Goal: Task Accomplishment & Management: Manage account settings

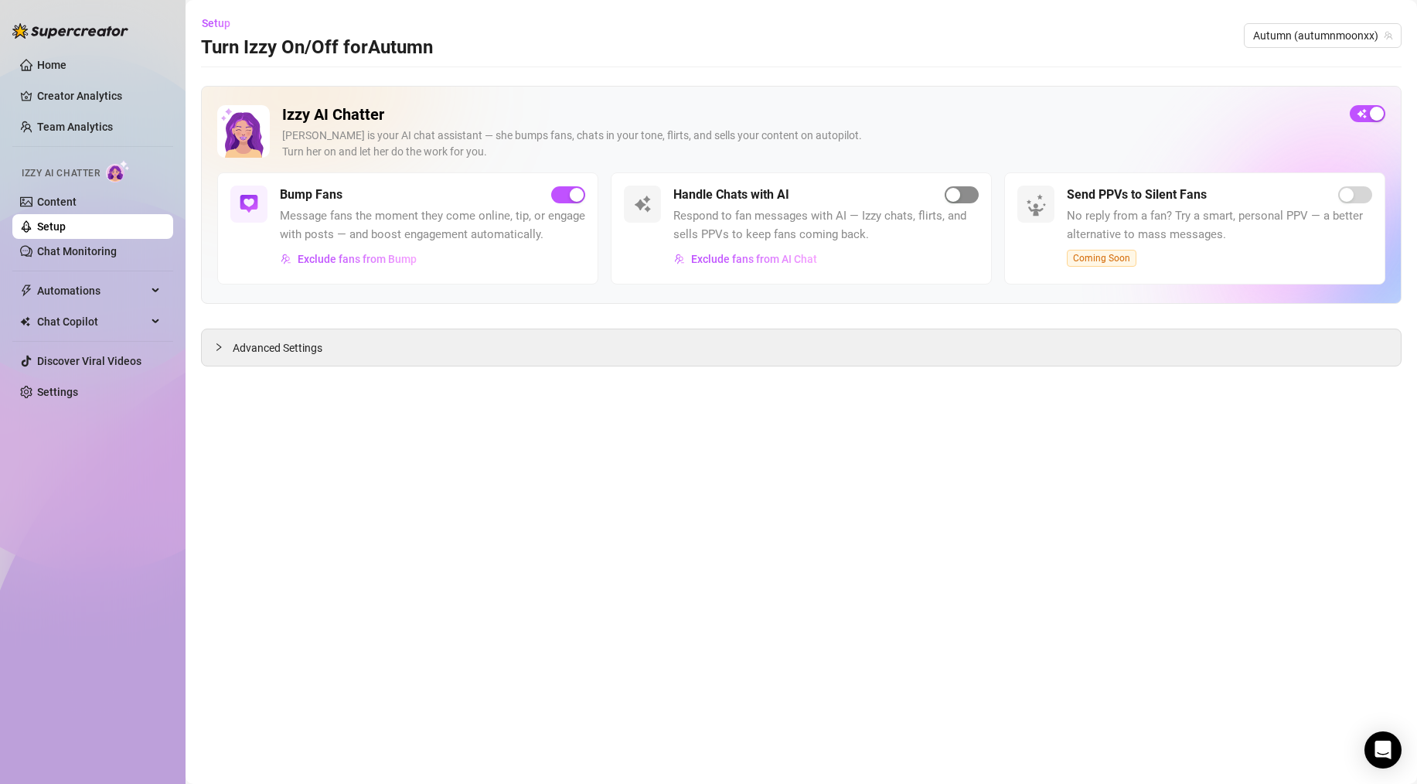
click at [975, 201] on span "button" at bounding box center [961, 194] width 34 height 17
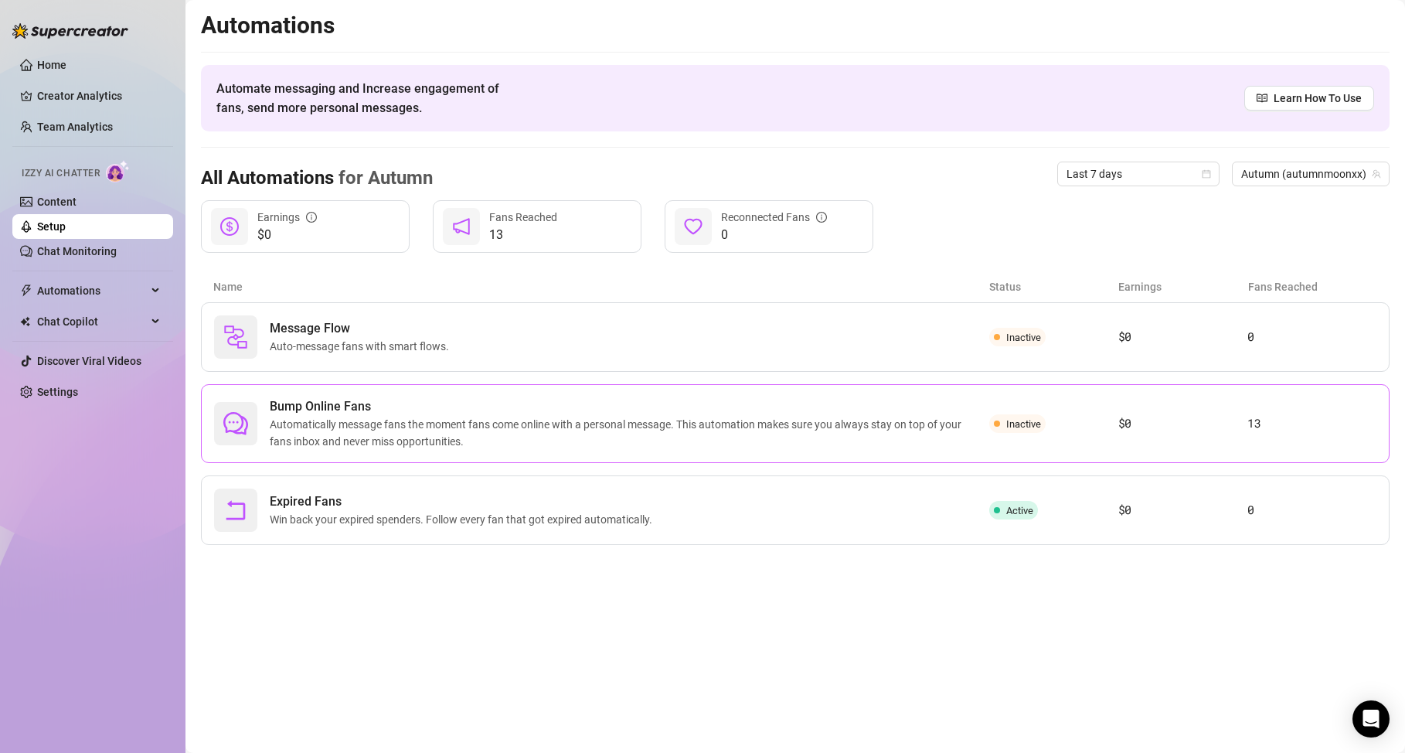
click at [930, 403] on span "Bump Online Fans" at bounding box center [629, 406] width 719 height 19
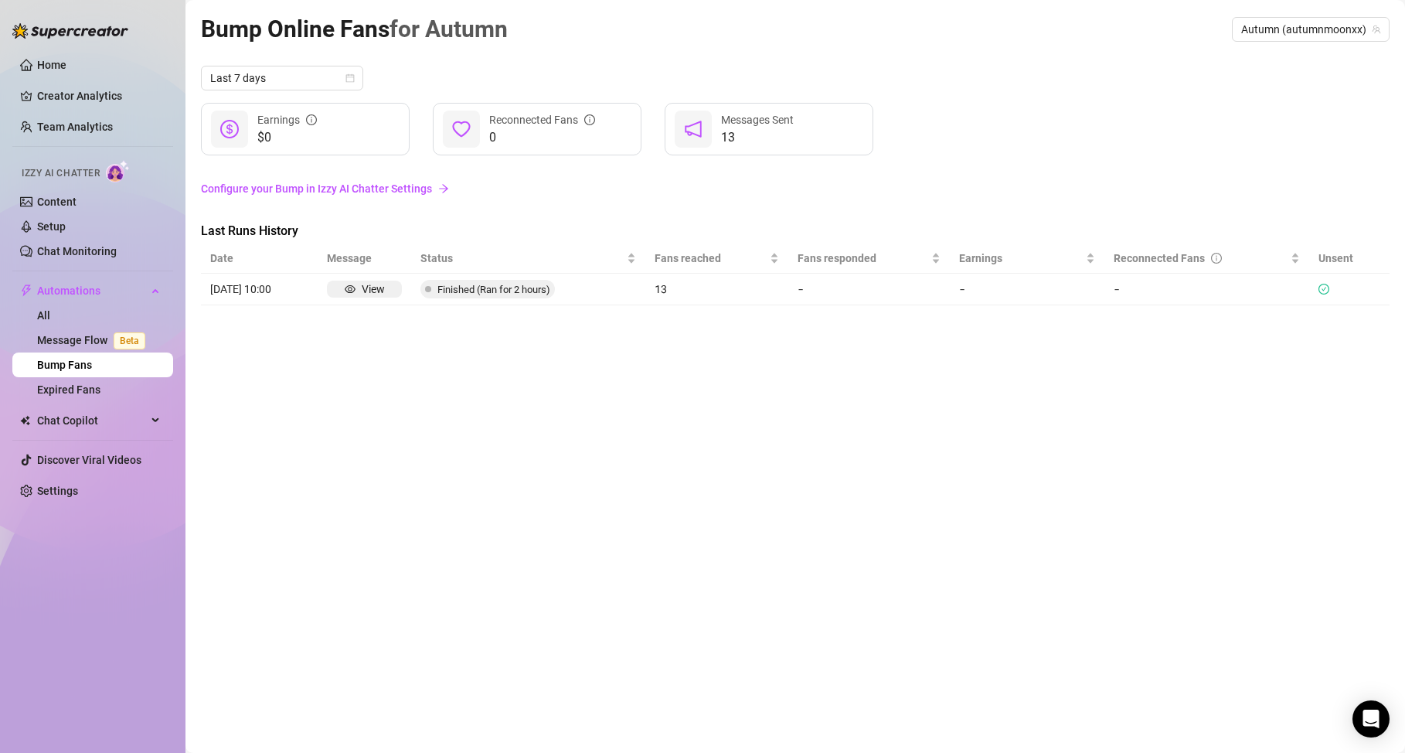
click at [541, 290] on span "Finished (Ran for 2 hours)" at bounding box center [493, 290] width 113 height 12
click at [539, 347] on div "Bump Online Fans for Autumn Autumn (autumnmoonxx) Last 7 days $0 Earnings 0 Rec…" at bounding box center [795, 359] width 1189 height 696
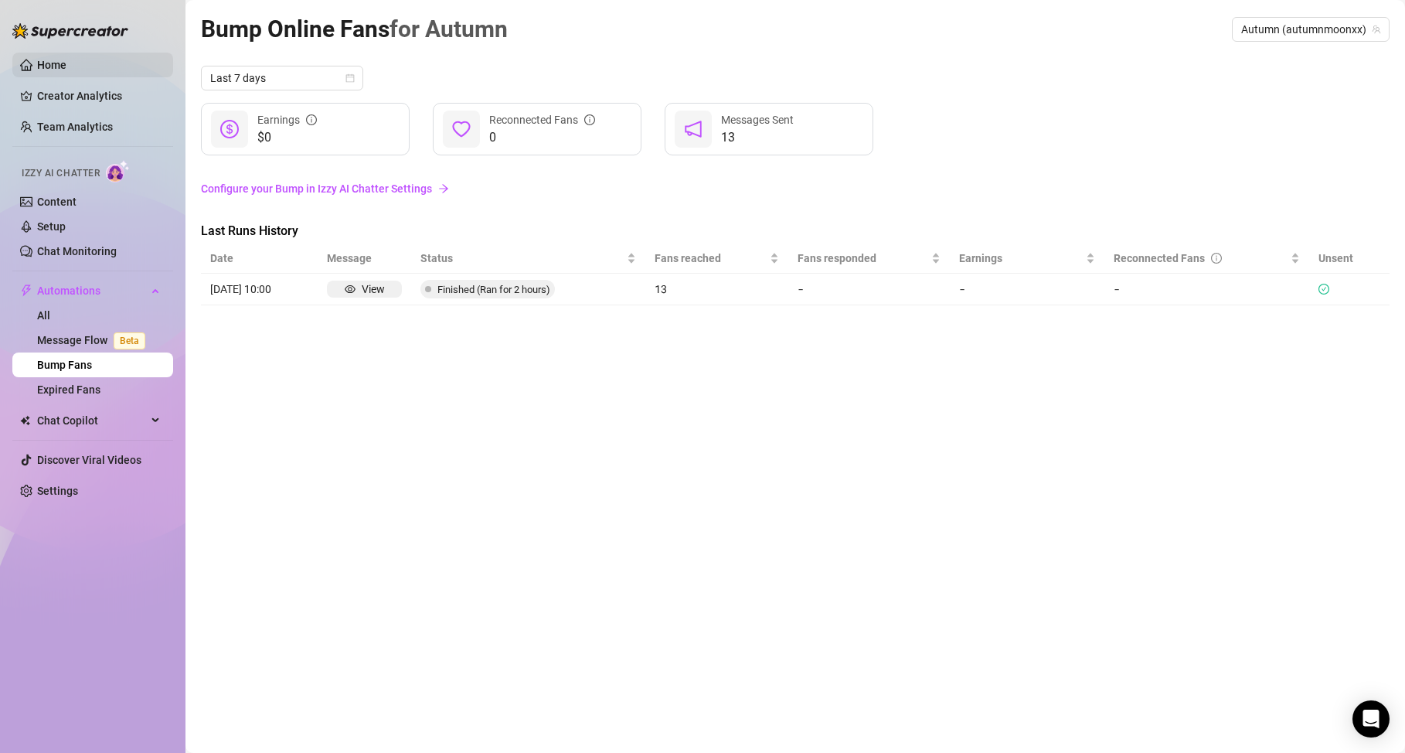
click at [41, 69] on link "Home" at bounding box center [51, 65] width 29 height 12
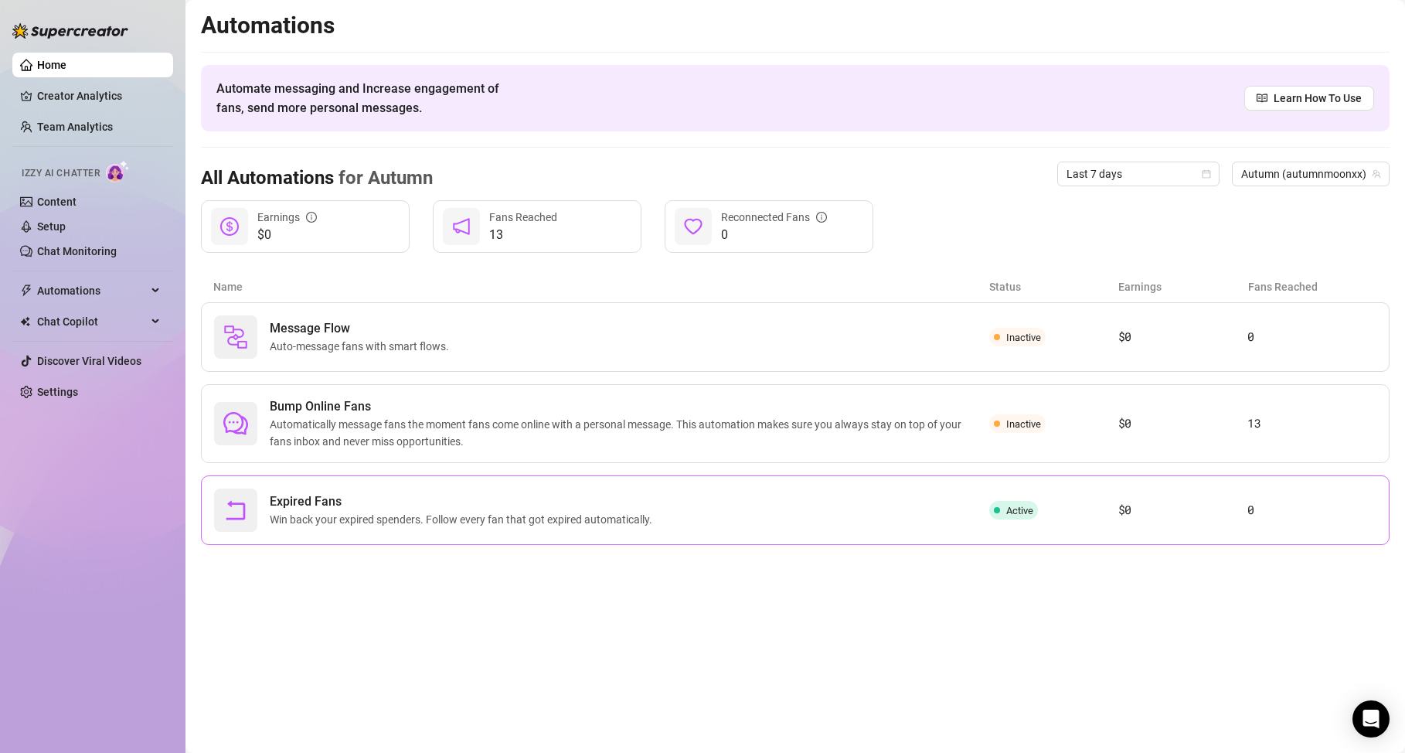
click at [586, 497] on span "Expired Fans" at bounding box center [464, 501] width 389 height 19
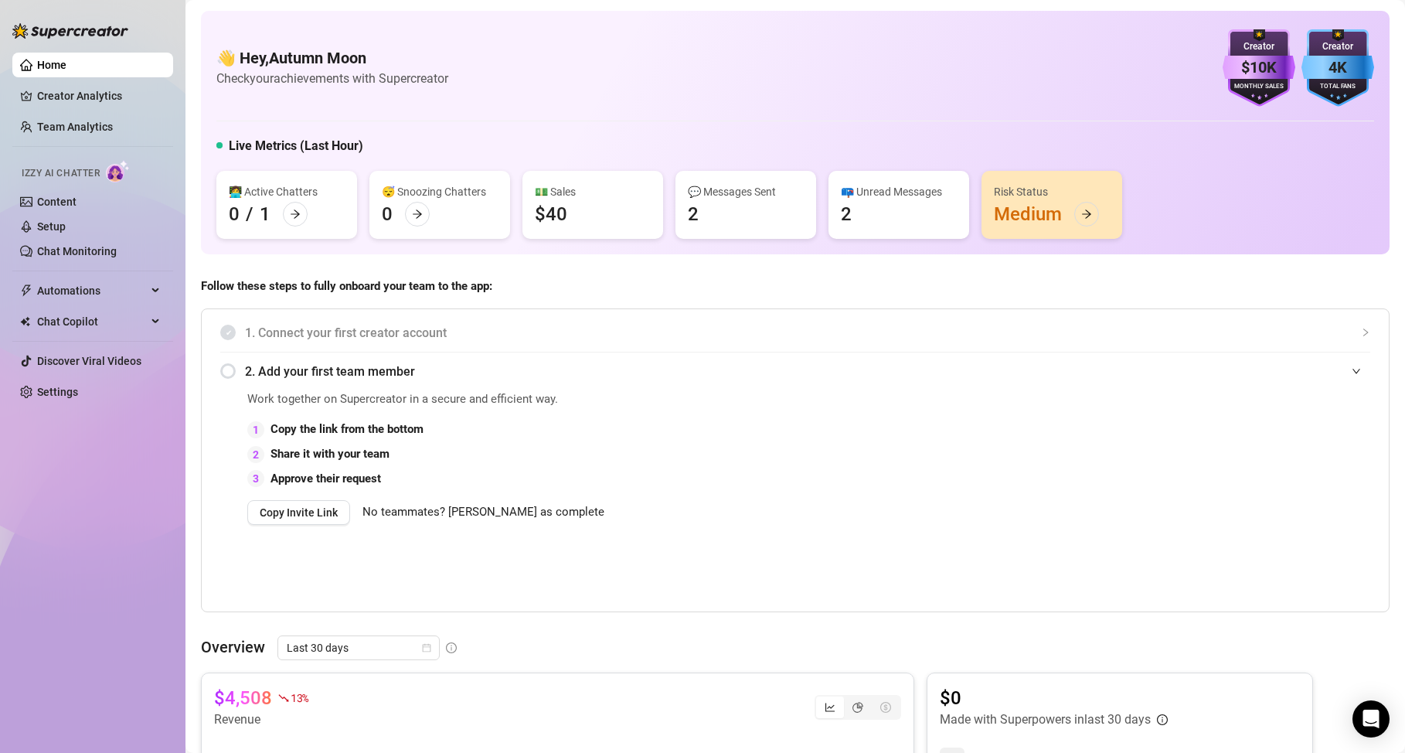
click at [1035, 225] on div "Risk Status Medium" at bounding box center [1051, 205] width 141 height 68
click at [1085, 212] on icon "arrow-right" at bounding box center [1086, 214] width 11 height 11
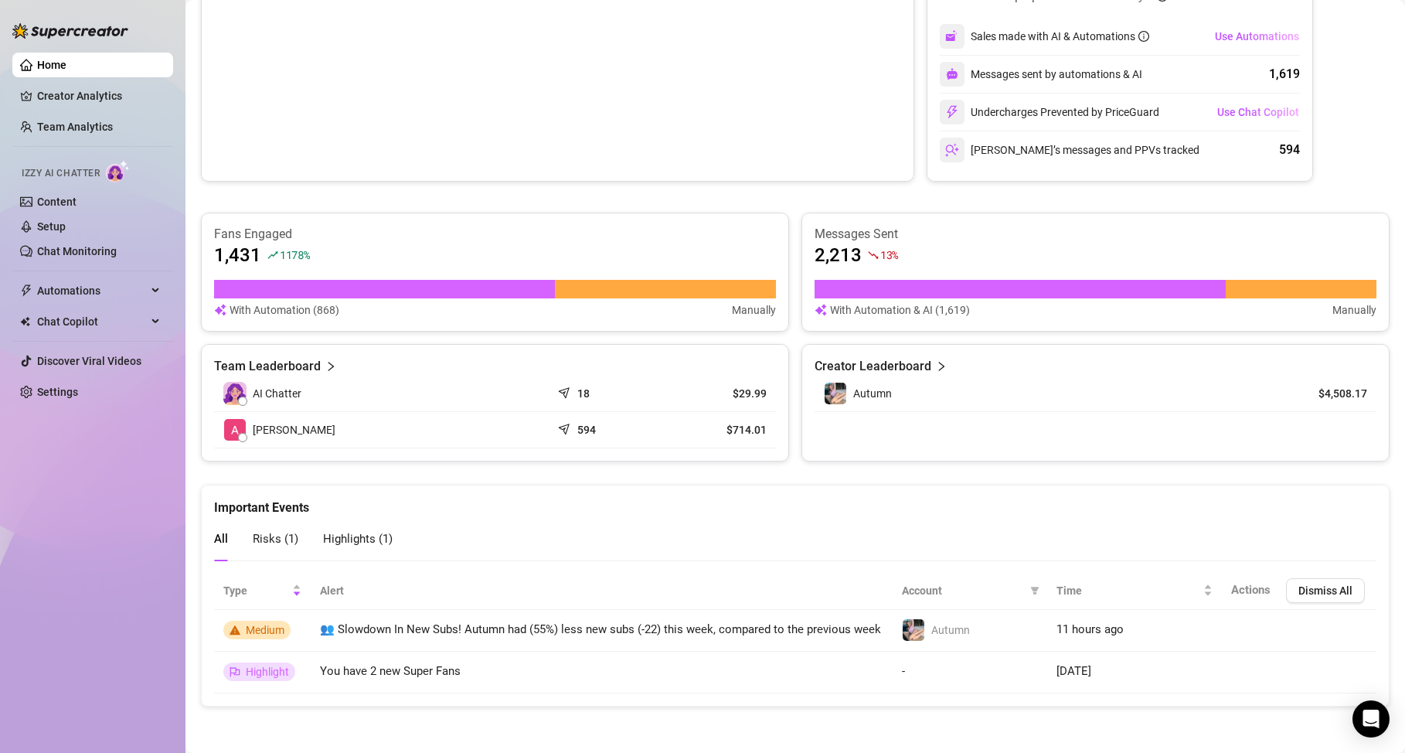
scroll to position [731, 0]
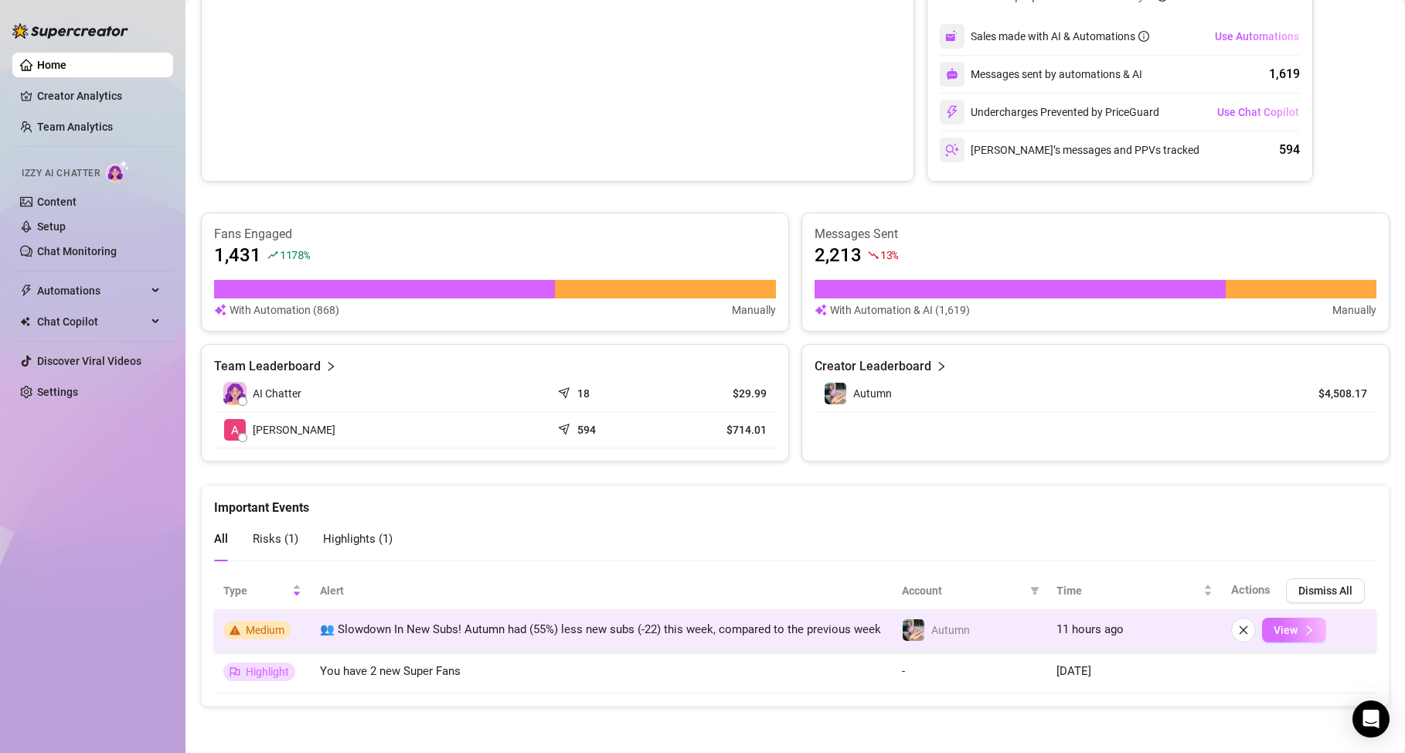
click at [1274, 625] on span "View" at bounding box center [1286, 630] width 24 height 12
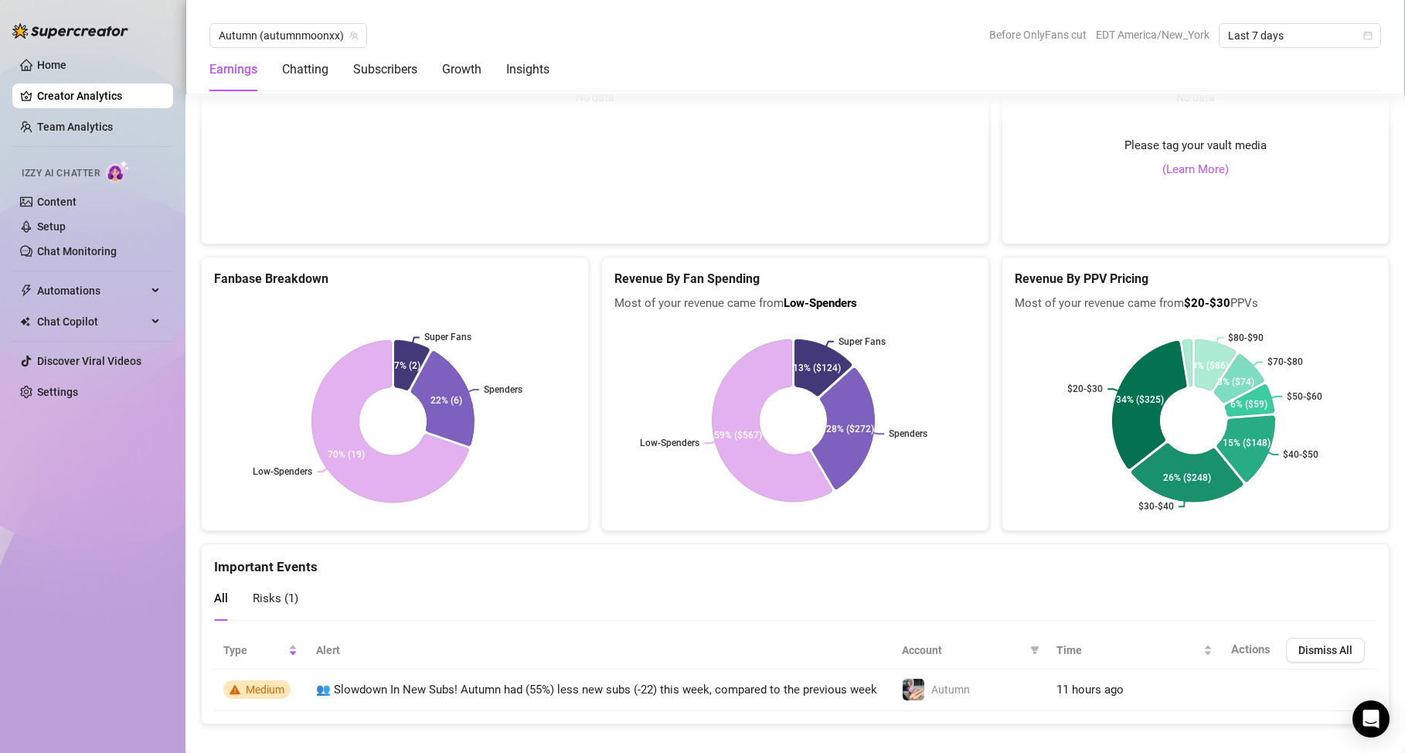
scroll to position [3183, 0]
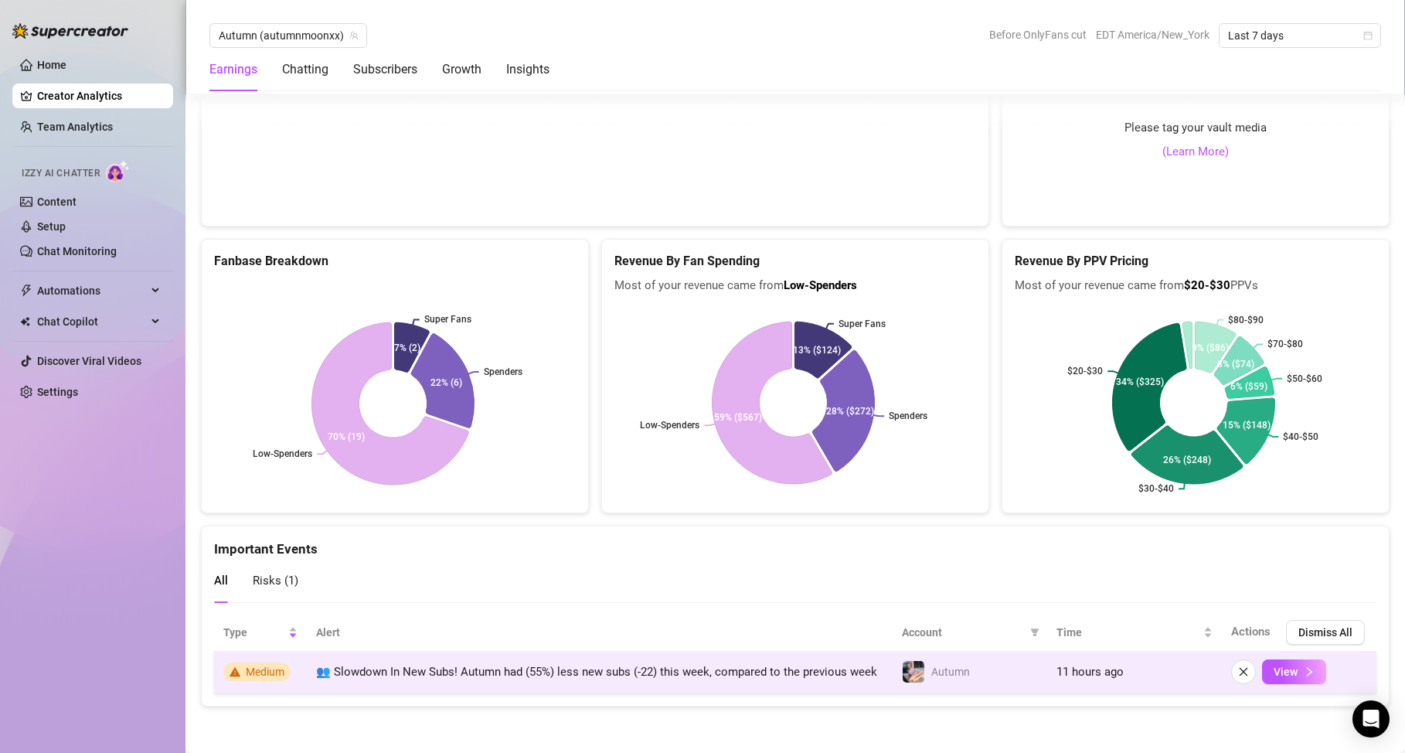
click at [273, 665] on span "Medium" at bounding box center [265, 671] width 39 height 12
click at [273, 668] on span "Medium" at bounding box center [265, 671] width 39 height 12
click at [1304, 670] on icon "right" at bounding box center [1309, 671] width 11 height 11
click at [967, 665] on td "Autumn" at bounding box center [970, 672] width 155 height 42
click at [1304, 667] on icon "right" at bounding box center [1309, 671] width 11 height 11
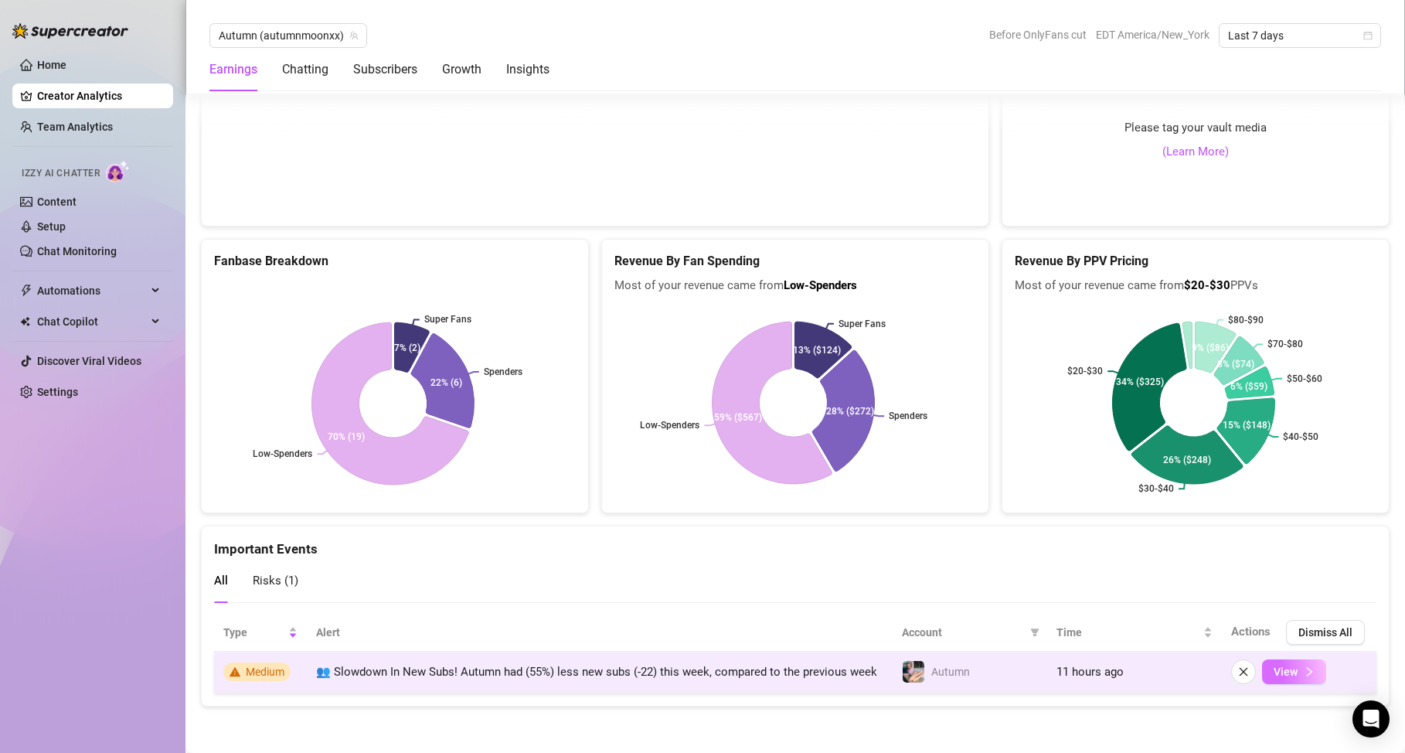
click at [1289, 667] on button "View" at bounding box center [1294, 671] width 64 height 25
click at [1288, 667] on button "View" at bounding box center [1294, 671] width 64 height 25
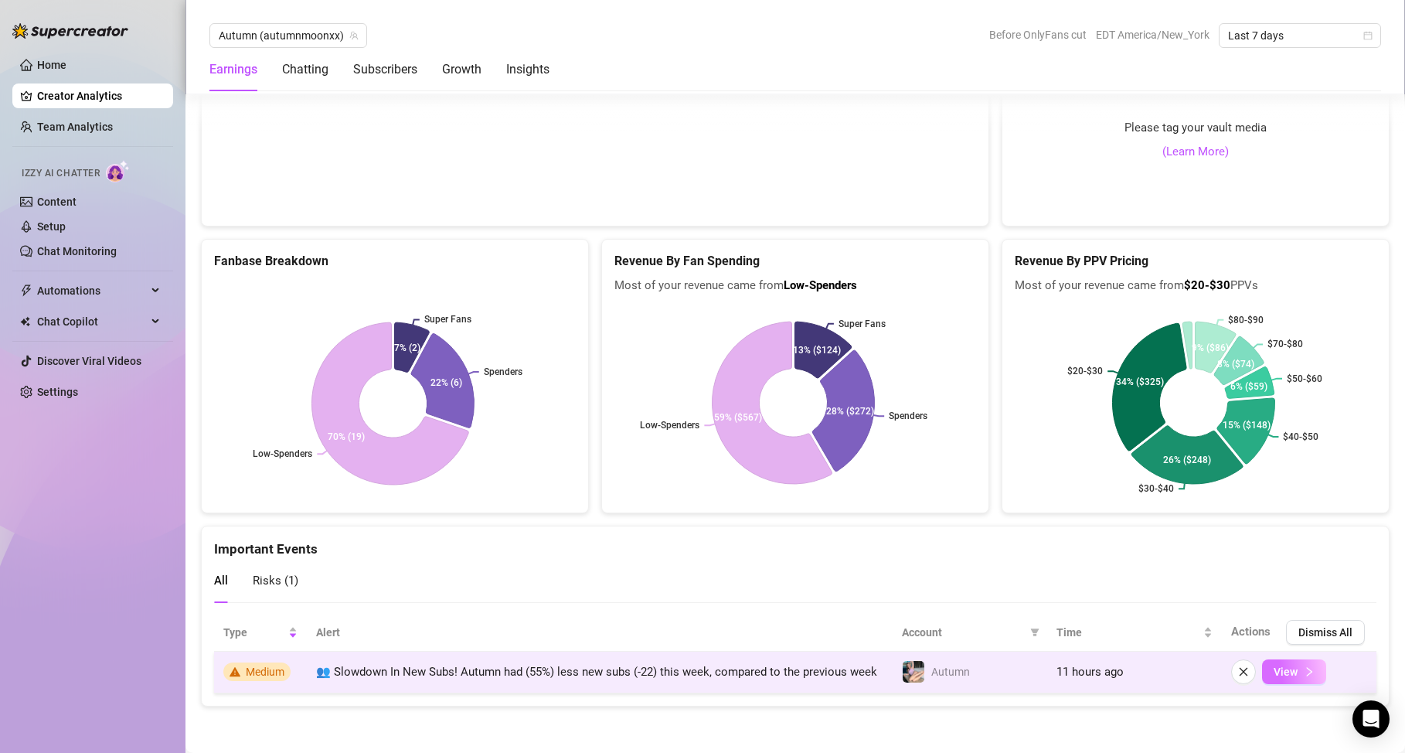
click at [1288, 667] on button "View" at bounding box center [1294, 671] width 64 height 25
click at [1120, 668] on td "11 hours ago" at bounding box center [1134, 672] width 175 height 42
drag, startPoint x: 604, startPoint y: 673, endPoint x: 461, endPoint y: 665, distance: 143.2
click at [604, 673] on td "👥 Slowdown In New Subs! Autumn had (55%) less new subs (-22) this week, compare…" at bounding box center [600, 672] width 586 height 42
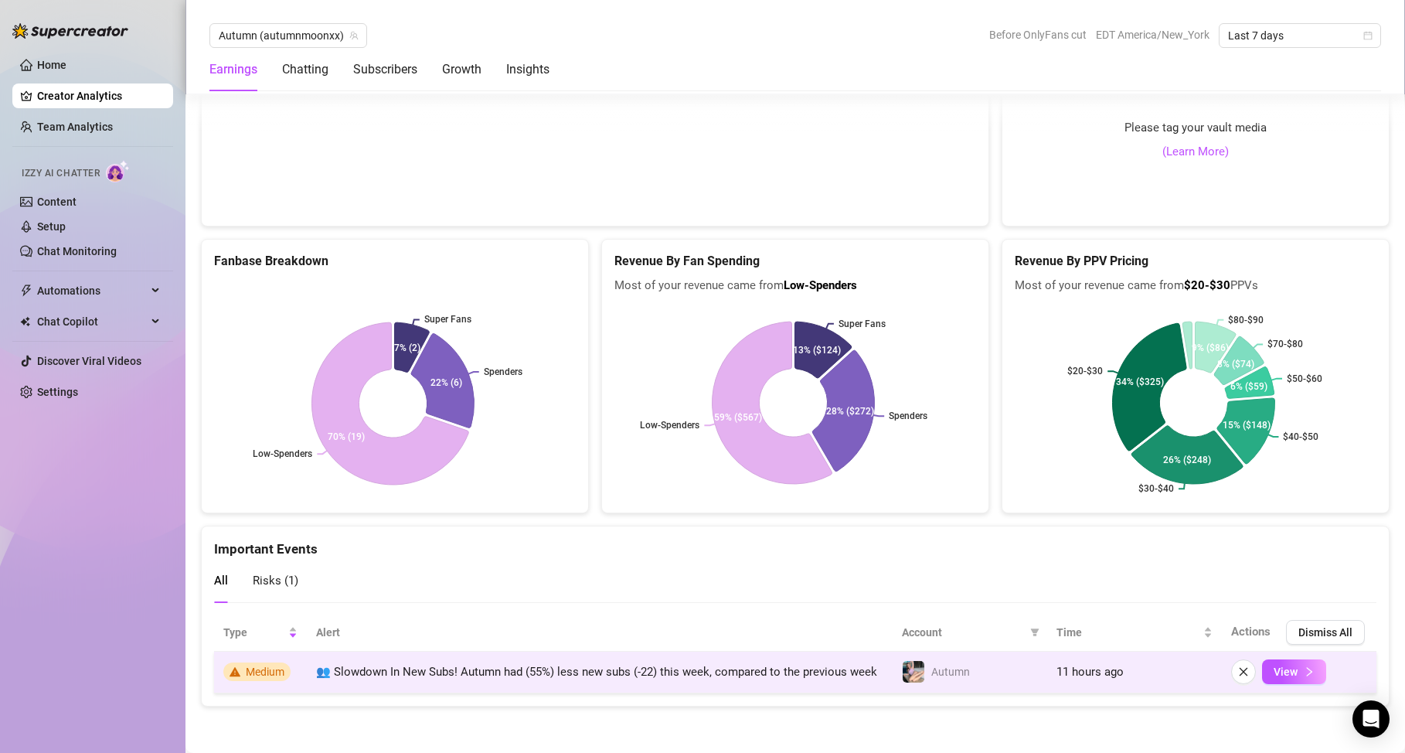
click at [284, 664] on span "Medium" at bounding box center [256, 671] width 67 height 19
click at [284, 665] on span "Medium" at bounding box center [265, 671] width 39 height 12
click at [280, 665] on span "Medium" at bounding box center [265, 671] width 39 height 12
click at [285, 666] on span "Medium" at bounding box center [256, 671] width 67 height 19
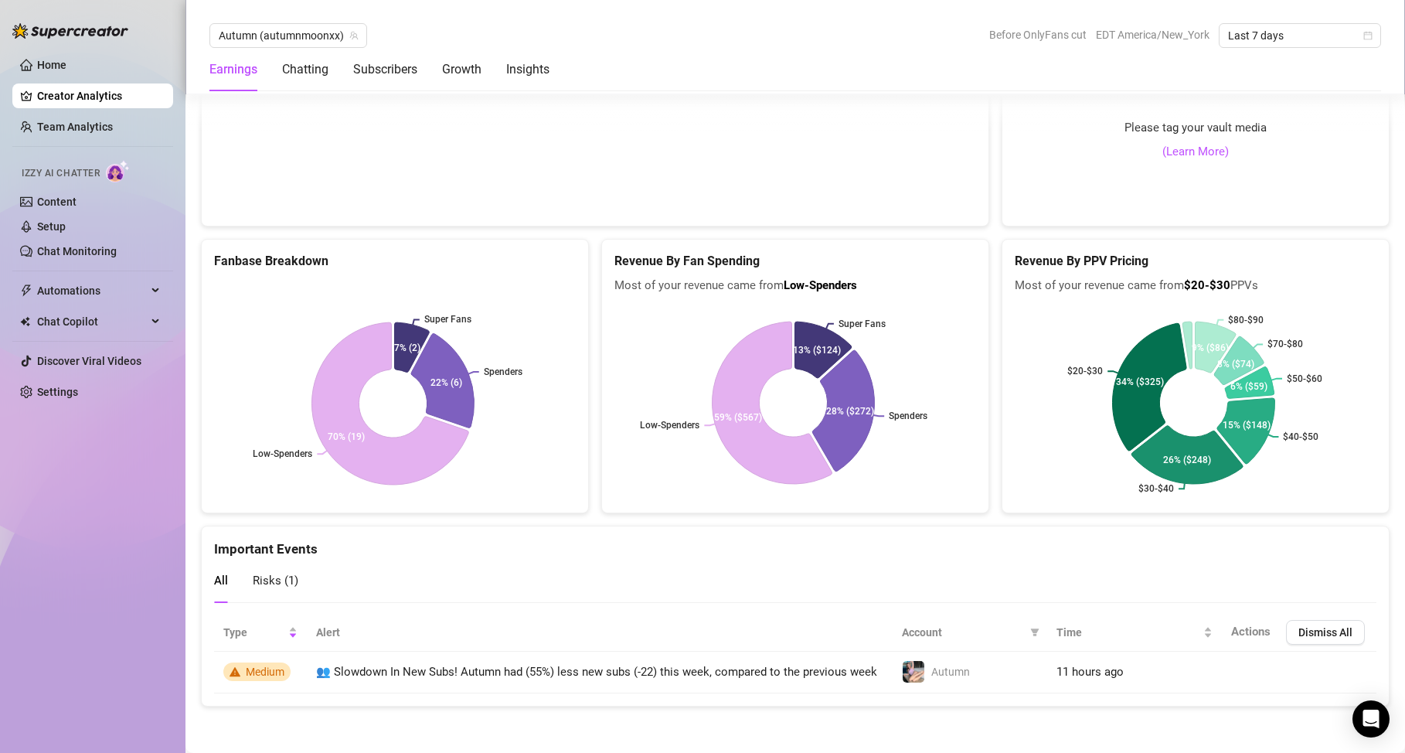
click at [66, 233] on link "Setup" at bounding box center [51, 226] width 29 height 12
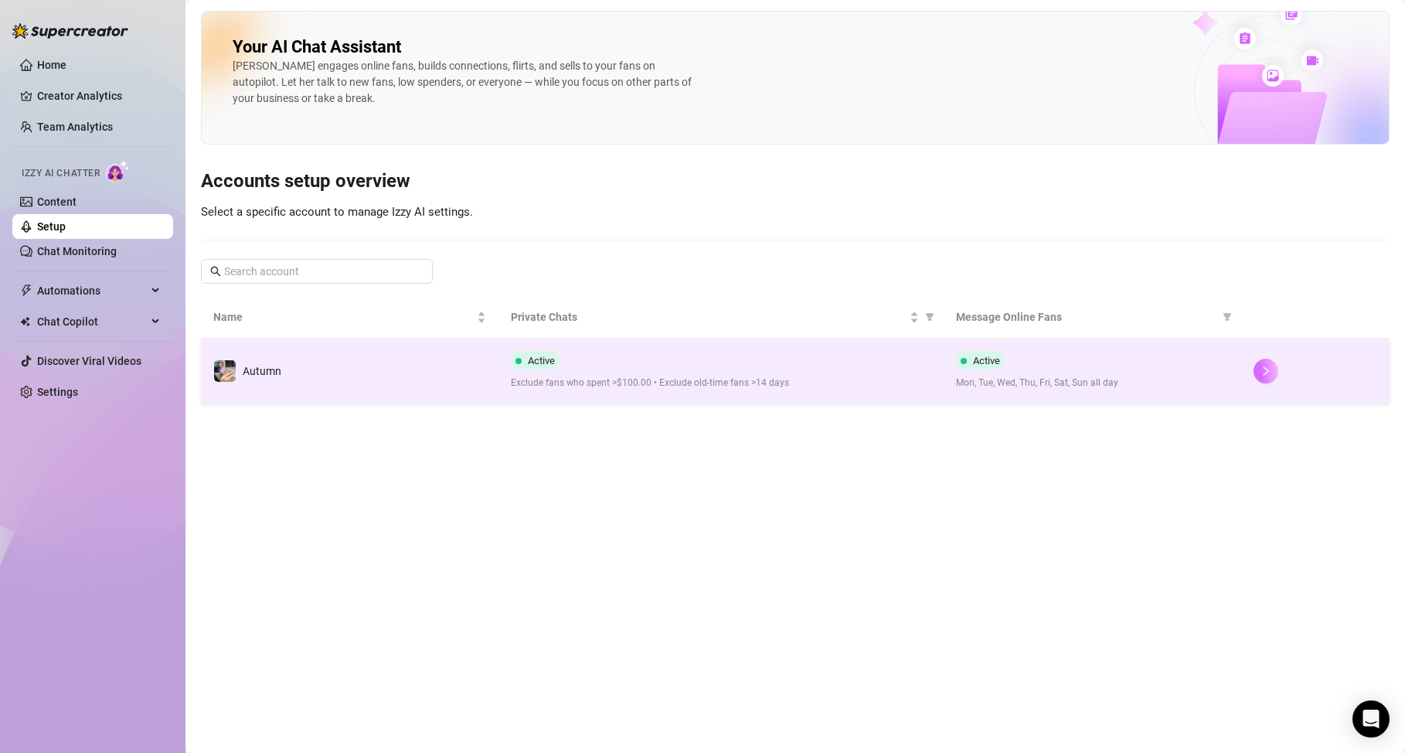
click at [1264, 371] on icon "right" at bounding box center [1265, 371] width 11 height 11
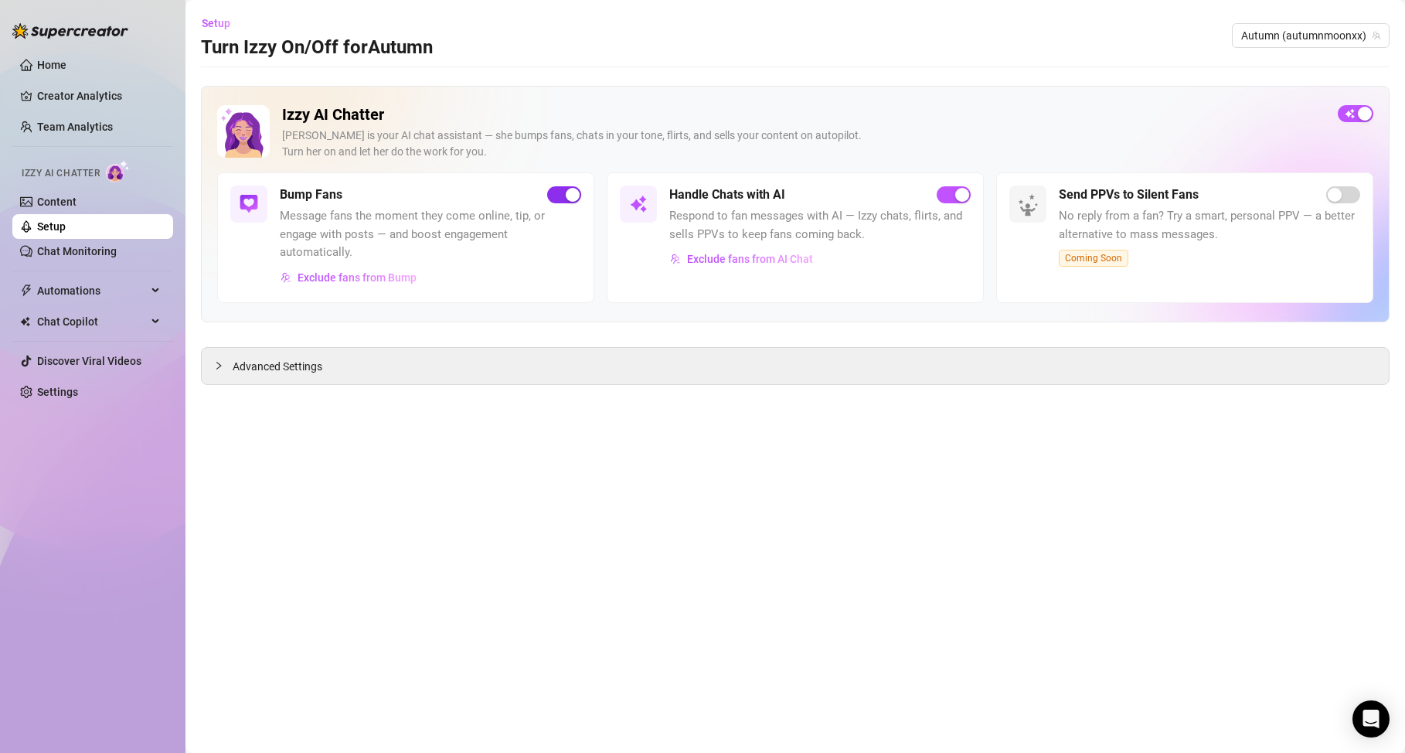
click at [566, 189] on div "button" at bounding box center [573, 195] width 14 height 14
